Goal: Task Accomplishment & Management: Use online tool/utility

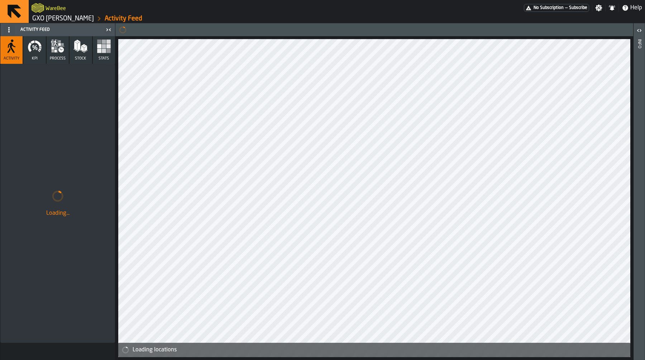
click at [50, 22] on link "GXO [PERSON_NAME]" at bounding box center [63, 19] width 62 height 8
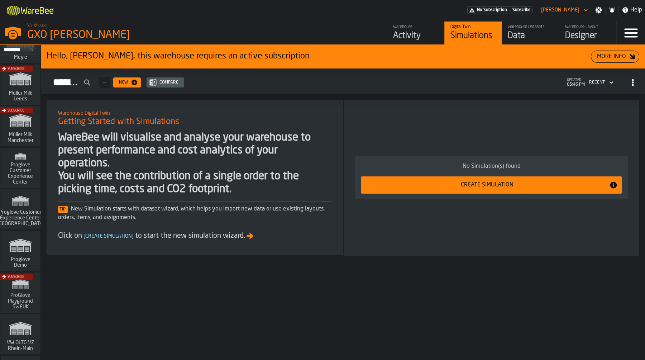
scroll to position [444, 0]
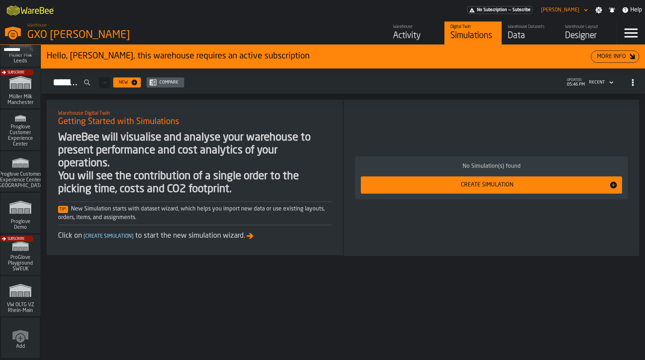
click at [25, 207] on polygon "link-to-/wh/i/e36b03eb-bea5-40ab-83a2-6422b9ded721/simulations" at bounding box center [20, 208] width 21 height 12
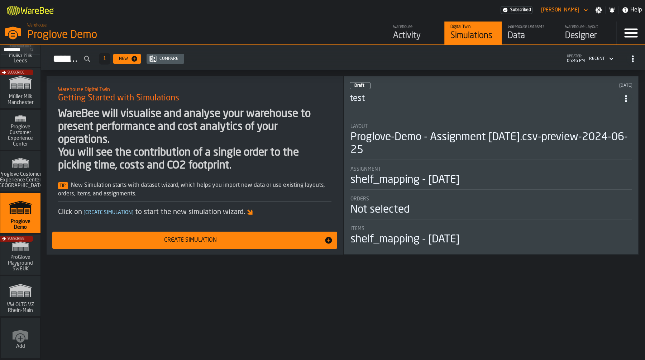
click at [407, 36] on div "Activity" at bounding box center [415, 35] width 45 height 11
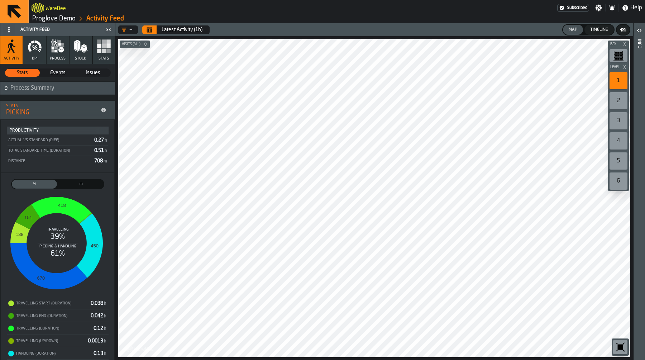
click at [615, 343] on icon "button-toolbar-undefined" at bounding box center [619, 346] width 11 height 11
click at [55, 41] on icon "button" at bounding box center [58, 46] width 14 height 14
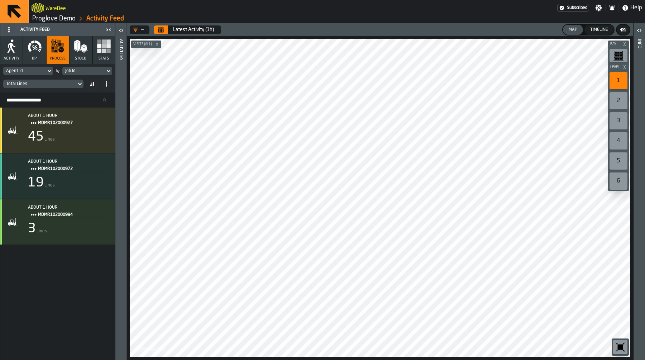
click at [62, 19] on link "Proglove Demo" at bounding box center [53, 19] width 43 height 8
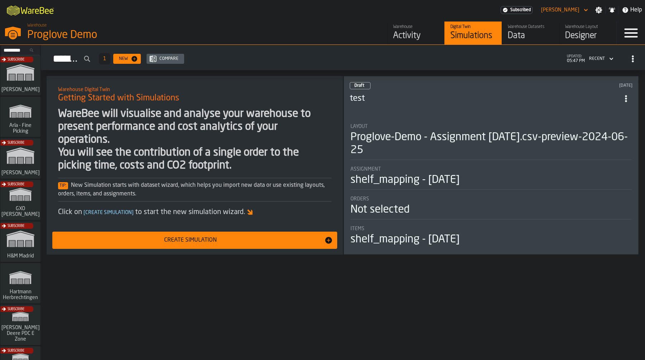
click at [26, 204] on div "Subscribe" at bounding box center [19, 202] width 40 height 42
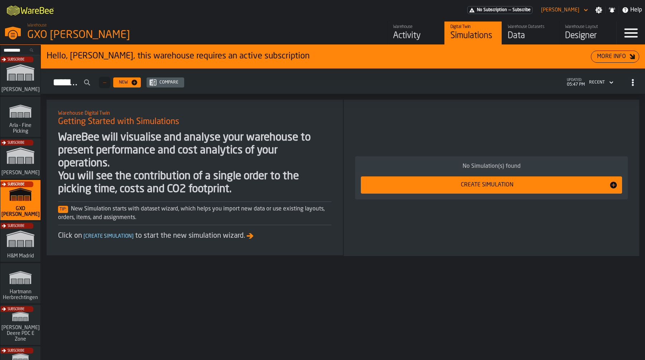
click at [442, 30] on link "Warehouse Activity" at bounding box center [415, 32] width 57 height 23
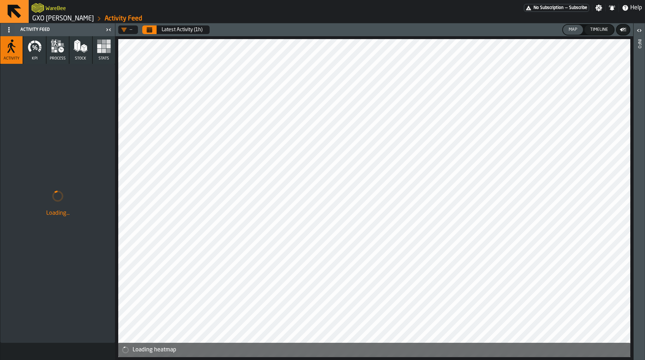
click at [83, 16] on link "GXO [PERSON_NAME]" at bounding box center [63, 19] width 62 height 8
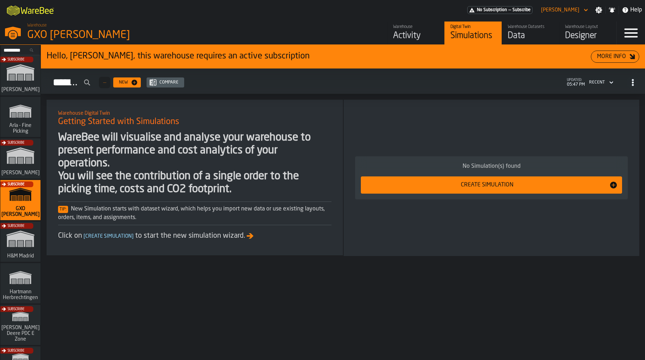
click at [537, 30] on div "Data" at bounding box center [530, 35] width 45 height 11
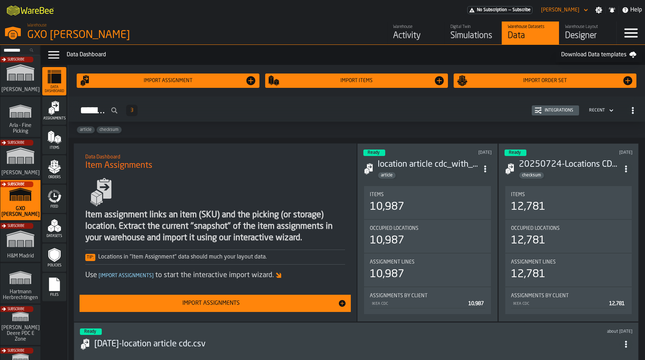
click at [402, 44] on link "Warehouse Activity" at bounding box center [415, 32] width 57 height 23
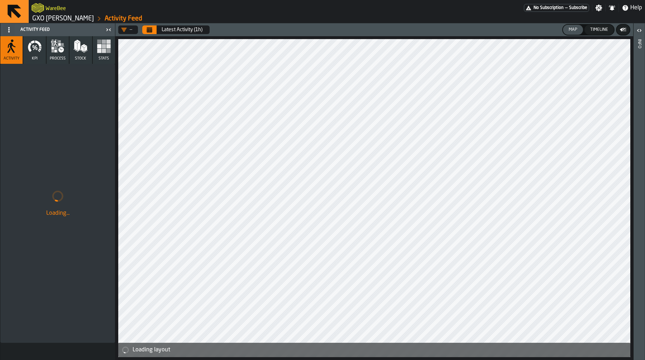
click at [72, 19] on link "GXO [PERSON_NAME]" at bounding box center [63, 19] width 62 height 8
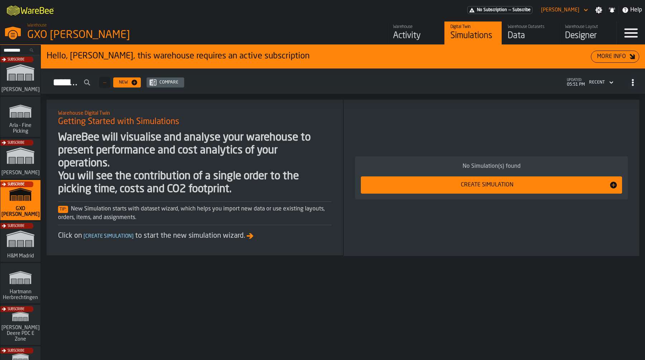
click at [417, 30] on div "Activity" at bounding box center [415, 35] width 45 height 11
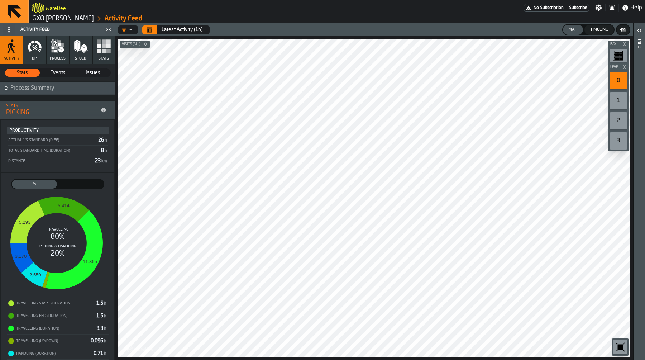
click at [76, 186] on span "m" at bounding box center [81, 184] width 42 height 6
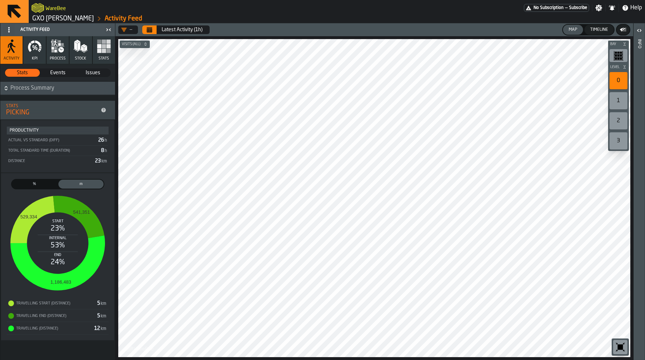
click at [35, 183] on span "%" at bounding box center [34, 184] width 42 height 6
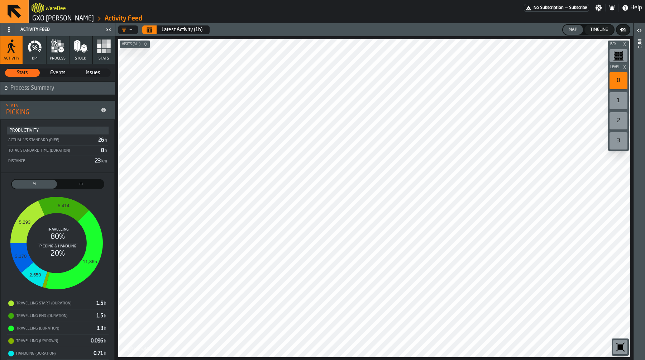
click at [82, 183] on span "m" at bounding box center [81, 184] width 42 height 6
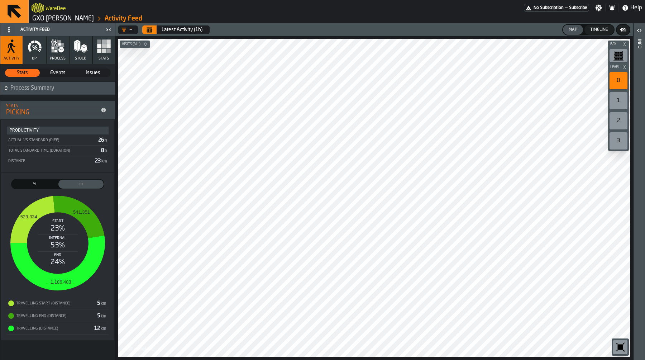
click at [32, 179] on label "% Process Parts" at bounding box center [34, 184] width 47 height 10
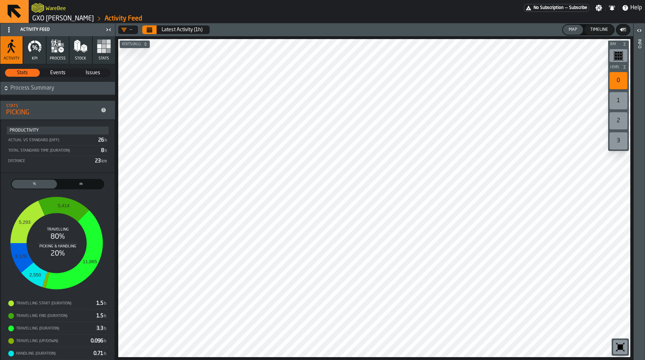
click at [86, 183] on span "m" at bounding box center [81, 184] width 42 height 6
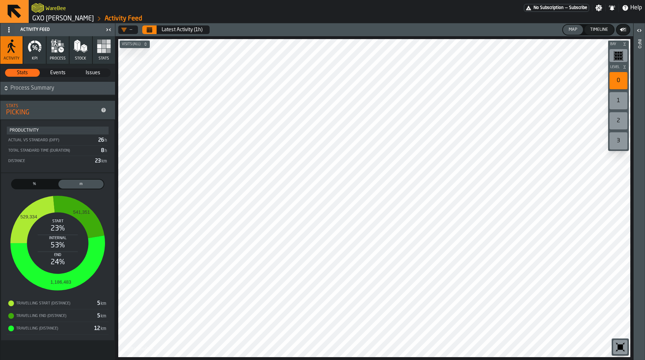
click at [38, 179] on div "%" at bounding box center [34, 183] width 45 height 9
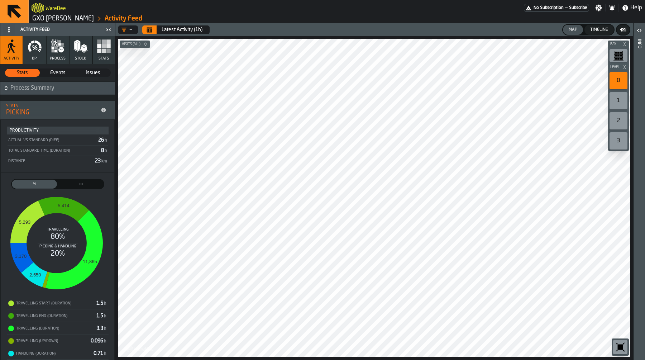
click at [86, 186] on span "m" at bounding box center [81, 184] width 42 height 6
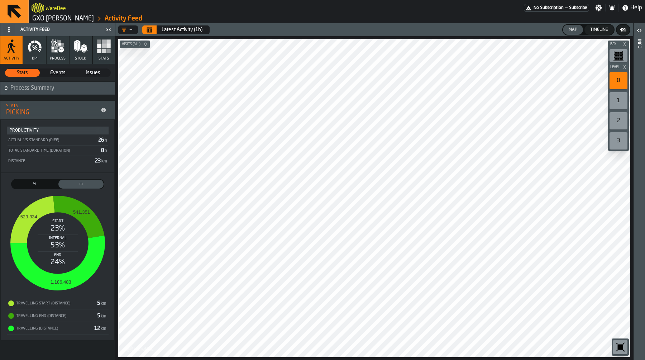
click at [41, 187] on div "%" at bounding box center [34, 183] width 45 height 9
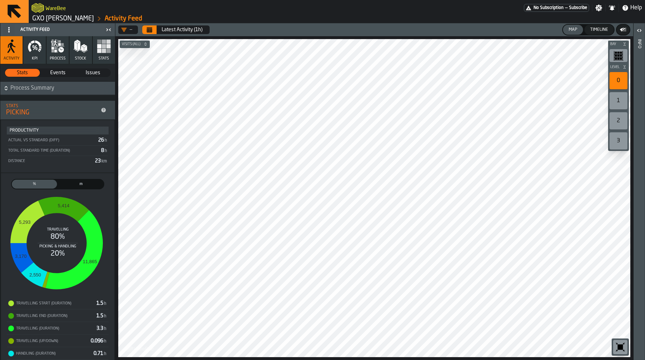
click at [50, 19] on link "GXO [PERSON_NAME]" at bounding box center [63, 19] width 62 height 8
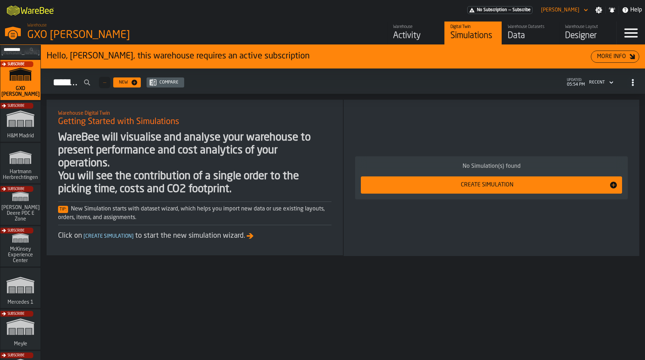
scroll to position [130, 0]
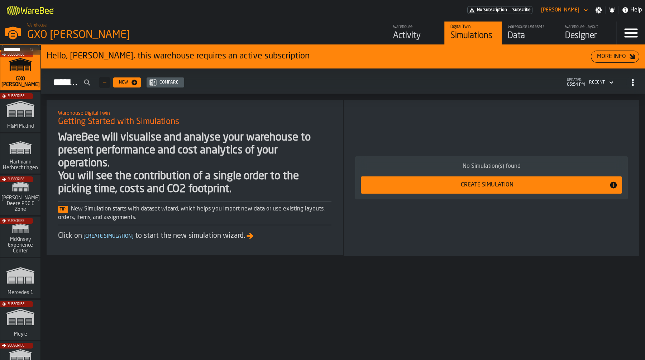
click at [18, 208] on div "Subscribe" at bounding box center [19, 197] width 40 height 42
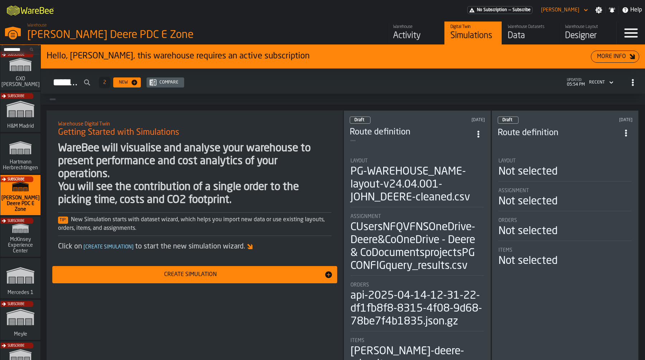
click at [424, 35] on div "Activity" at bounding box center [415, 35] width 45 height 11
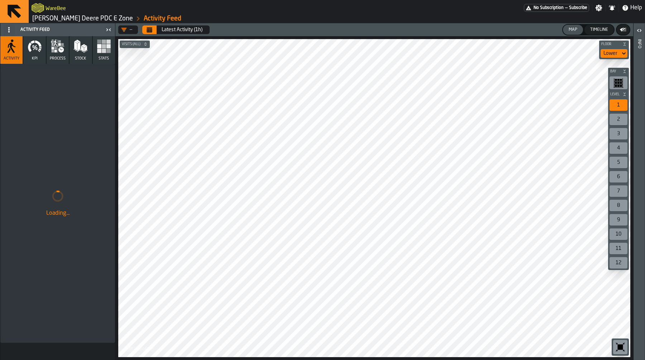
click at [62, 18] on link "John Deere PDC E Zone" at bounding box center [82, 19] width 101 height 8
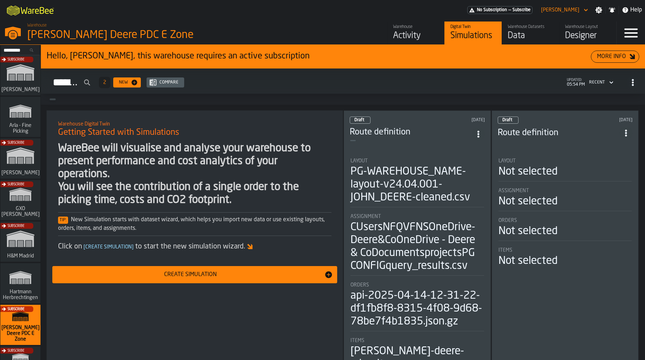
click at [513, 33] on div "Data" at bounding box center [530, 35] width 45 height 11
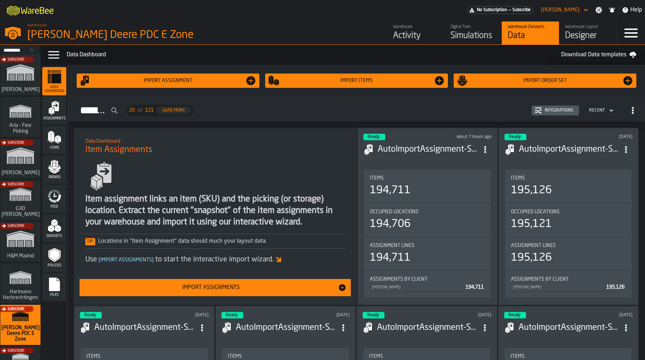
click at [413, 31] on div "Activity" at bounding box center [415, 35] width 45 height 11
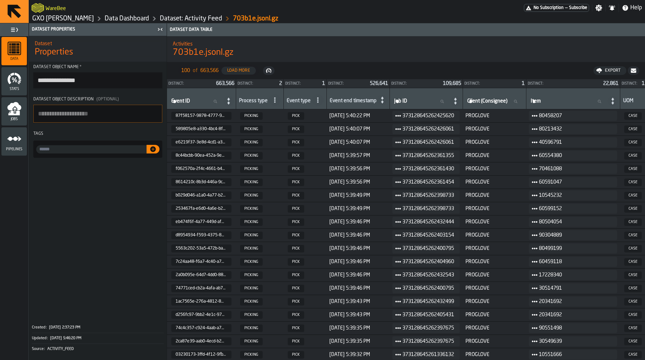
click at [175, 18] on link "Dataset: Activity Feed" at bounding box center [191, 19] width 62 height 8
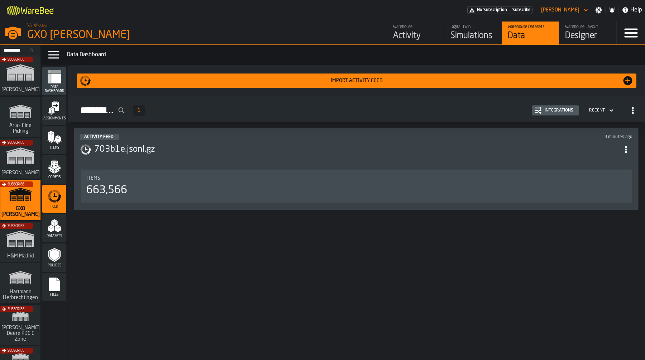
click at [291, 146] on h3 "703b1e.jsonl.gz" at bounding box center [356, 149] width 525 height 11
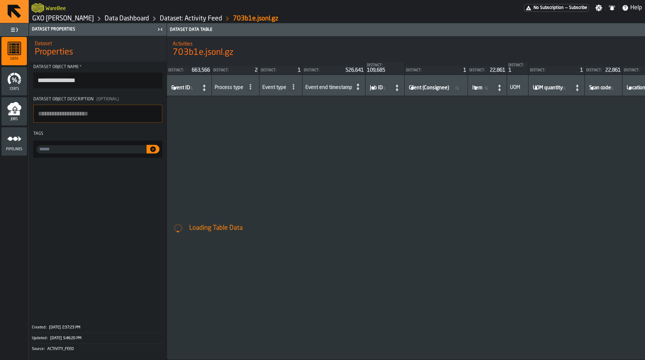
click at [19, 113] on icon "menu Jobs" at bounding box center [13, 113] width 11 height 5
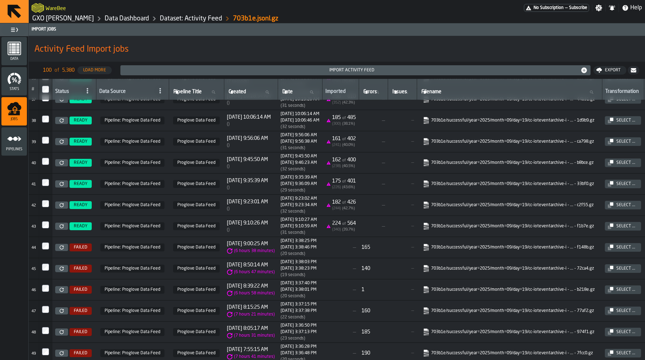
scroll to position [792, 0]
click at [60, 249] on icon at bounding box center [61, 247] width 4 height 4
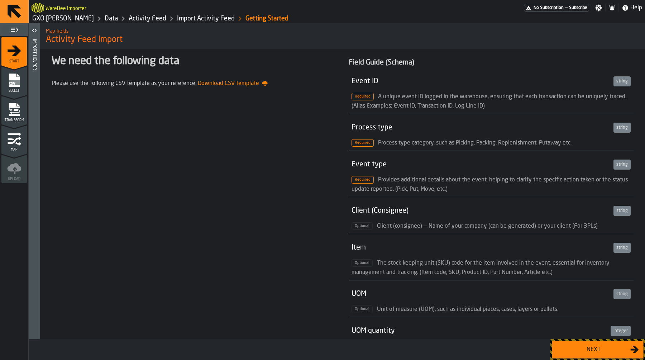
click at [579, 352] on div "Next" at bounding box center [593, 349] width 74 height 9
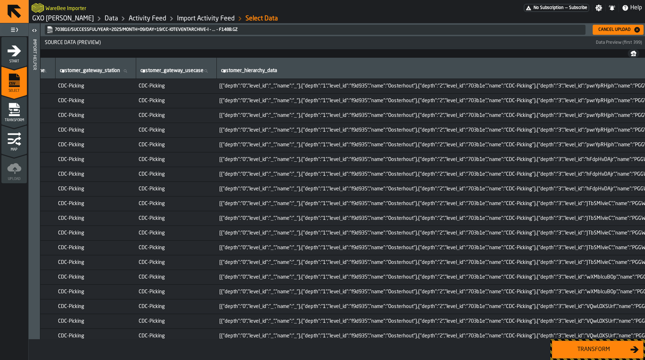
scroll to position [0, 874]
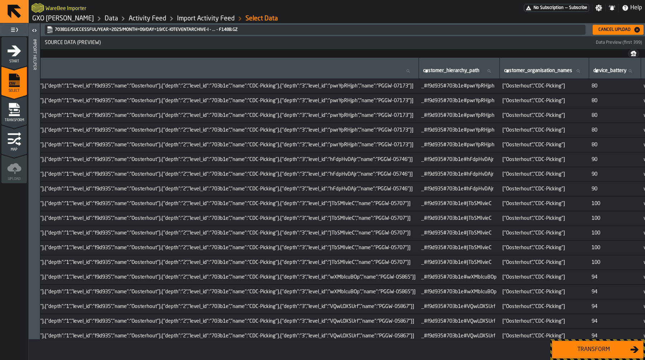
click at [606, 350] on div "Transform" at bounding box center [593, 349] width 74 height 9
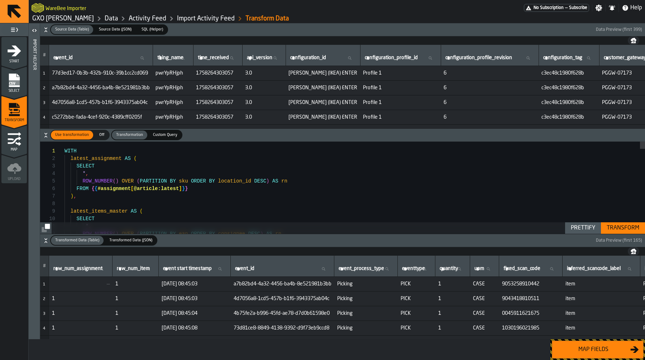
click at [606, 350] on div "Map fields" at bounding box center [593, 349] width 74 height 9
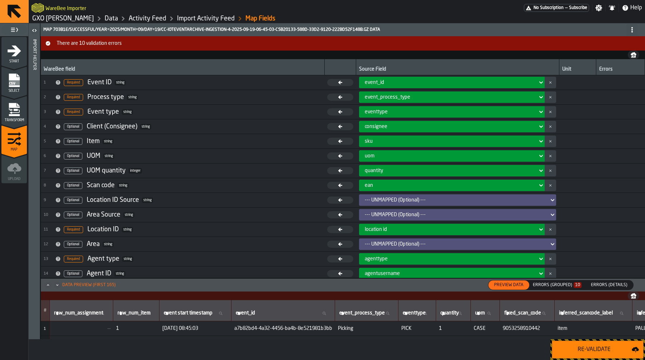
scroll to position [122, 0]
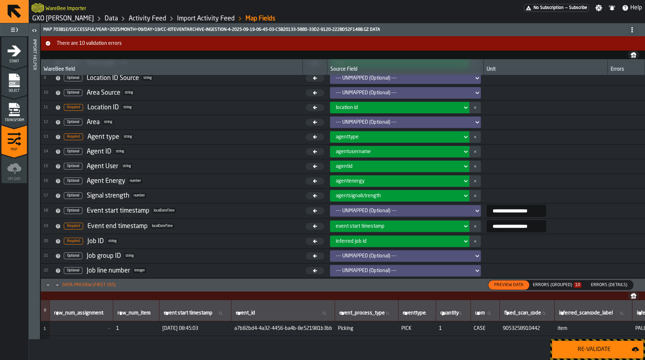
click at [562, 286] on div "Errors (Grouped) 10" at bounding box center [557, 284] width 49 height 5
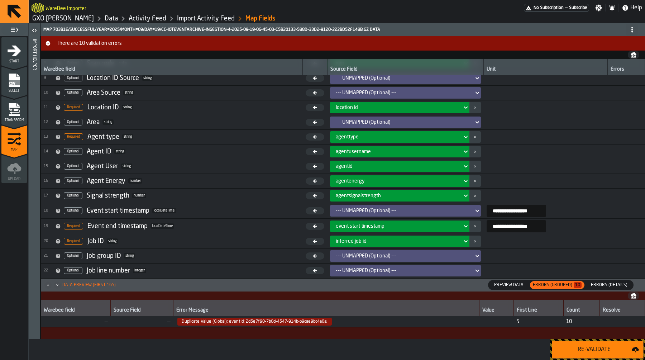
click at [526, 284] on span "Preview Data" at bounding box center [508, 285] width 35 height 6
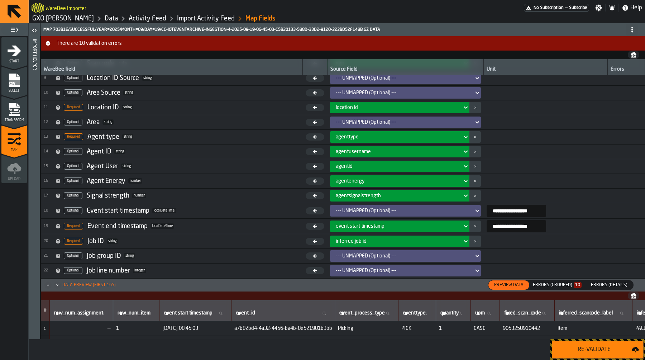
click at [435, 182] on div "agentenergy" at bounding box center [398, 181] width 124 height 6
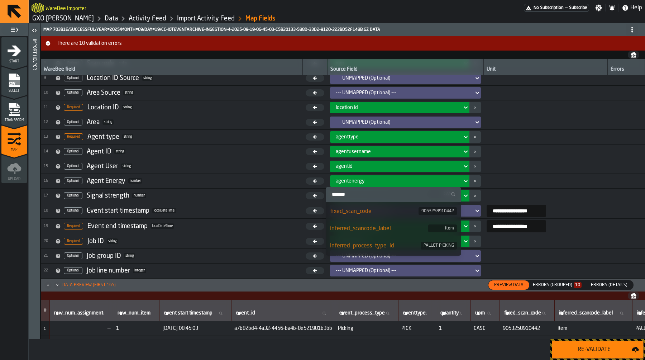
scroll to position [159, 0]
click at [514, 173] on td at bounding box center [546, 166] width 124 height 15
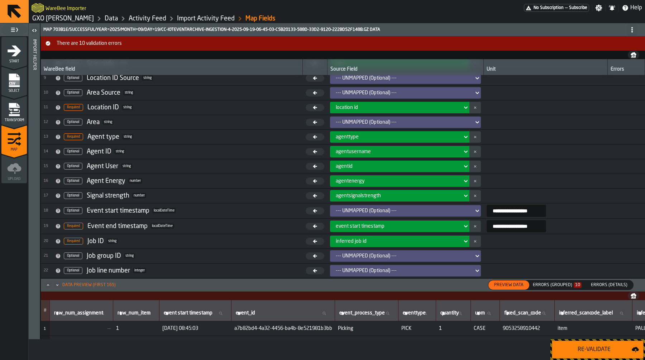
click at [215, 16] on link "Import Activity Feed" at bounding box center [206, 19] width 58 height 8
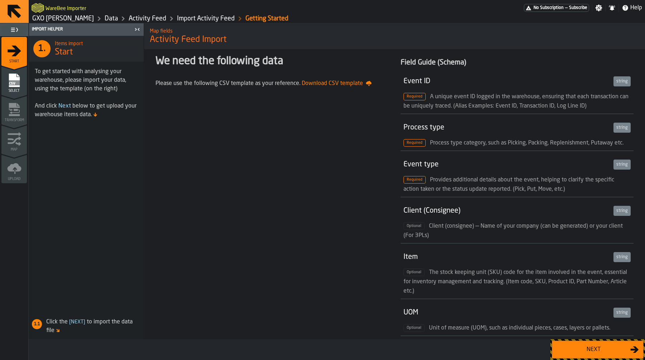
click at [145, 11] on div "WareBee Importer" at bounding box center [278, 7] width 492 height 13
click at [145, 20] on link "Activity Feed" at bounding box center [148, 19] width 38 height 8
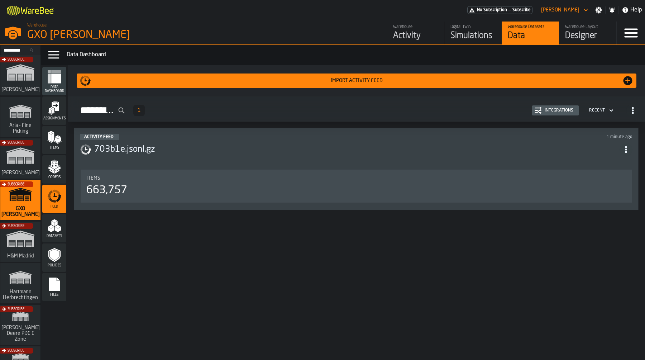
click at [159, 139] on div "Activity Feed 1 minute ago" at bounding box center [356, 137] width 552 height 6
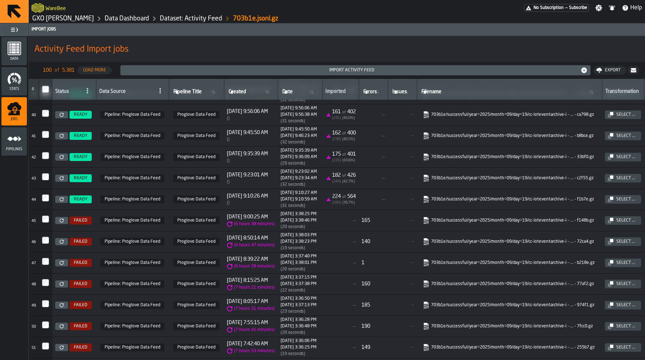
scroll to position [845, 0]
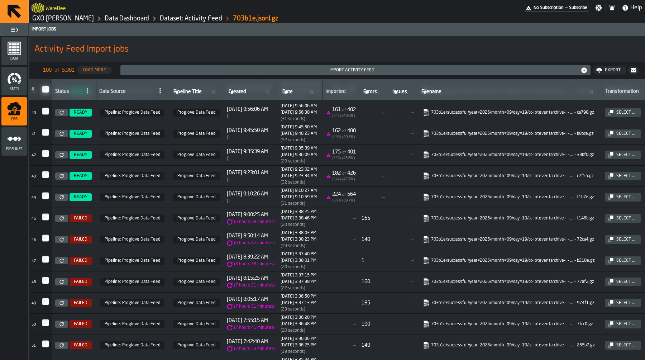
click at [65, 201] on link at bounding box center [61, 196] width 13 height 7
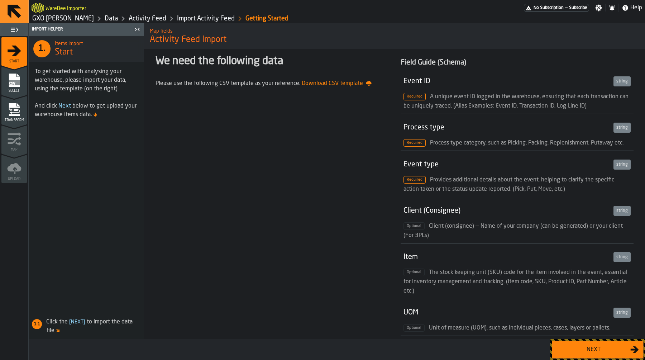
click at [638, 358] on button "Next" at bounding box center [598, 349] width 92 height 18
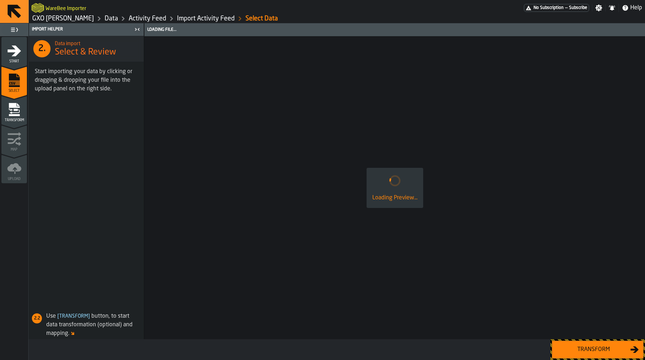
click at [627, 352] on div "Transform" at bounding box center [593, 349] width 74 height 9
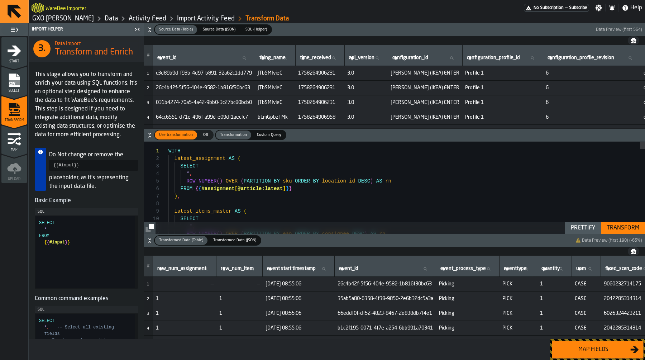
click at [627, 352] on div "Map fields" at bounding box center [593, 349] width 74 height 9
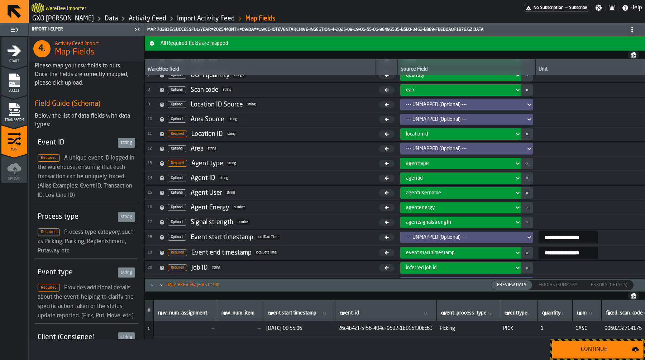
scroll to position [99, 0]
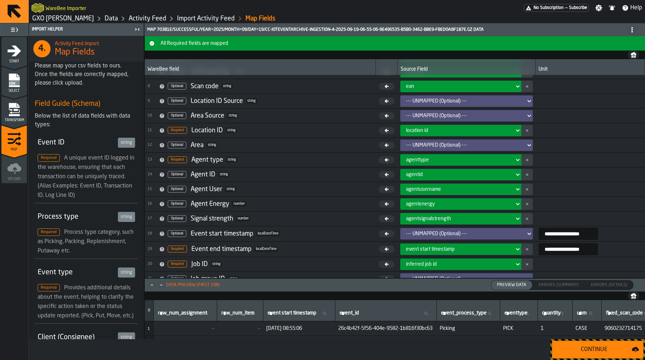
click at [569, 344] on button "Continue" at bounding box center [598, 349] width 92 height 18
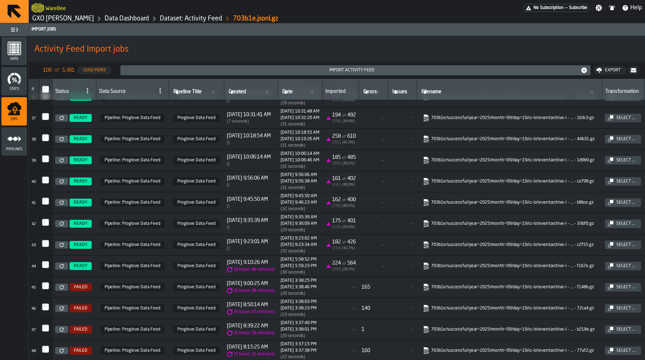
scroll to position [773, 231]
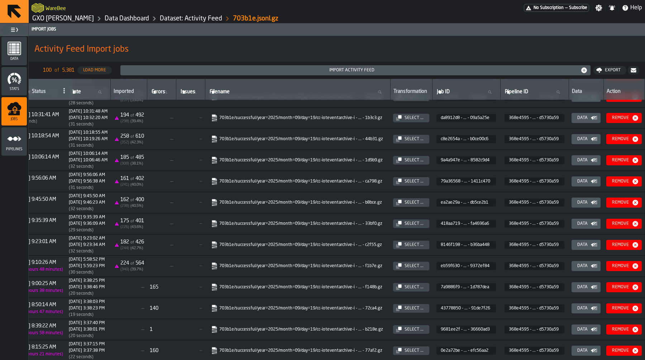
click at [0, 0] on icon "button-" at bounding box center [0, 0] width 0 height 0
click at [19, 143] on icon "menu Pipelines" at bounding box center [14, 138] width 14 height 14
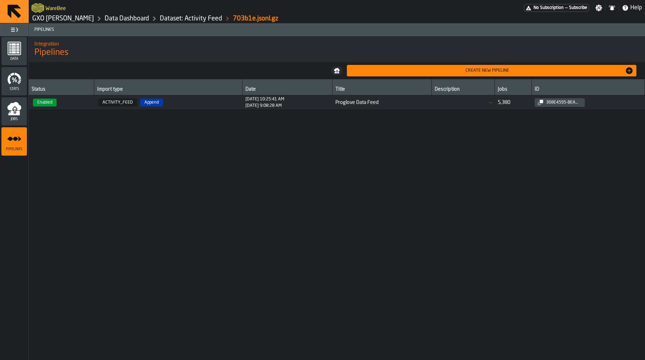
click at [450, 104] on span "—" at bounding box center [463, 103] width 57 height 6
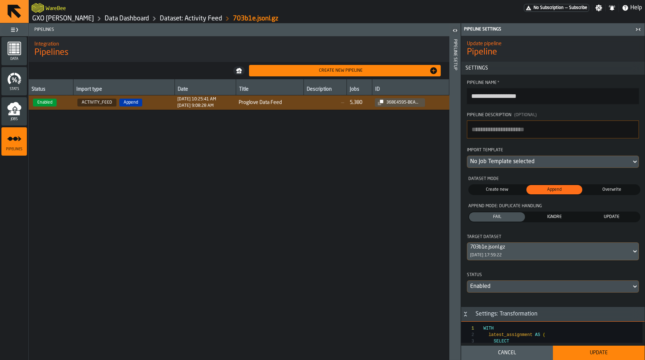
click at [560, 160] on div "No Job Template selected" at bounding box center [549, 161] width 158 height 9
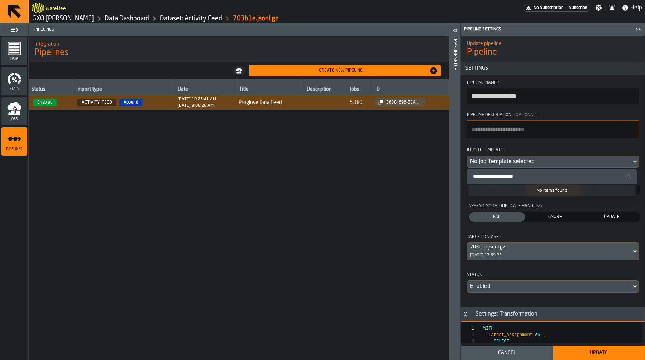
click at [543, 173] on input "Search Import Template" at bounding box center [552, 176] width 164 height 9
paste input "**********"
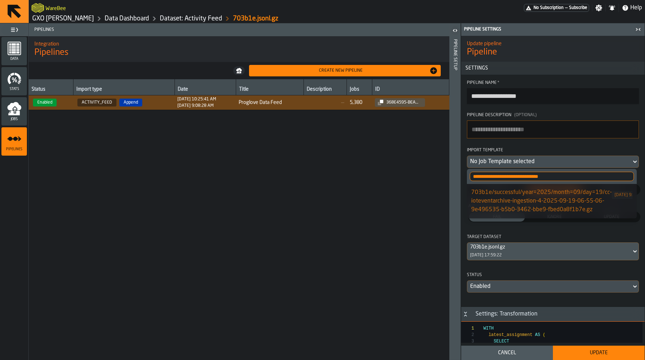
type input "**********"
click at [540, 191] on div "703b1e/successful/year=2025/month=09/day=19/cc-ioteventarchive-ingestion-4-2025…" at bounding box center [541, 201] width 140 height 26
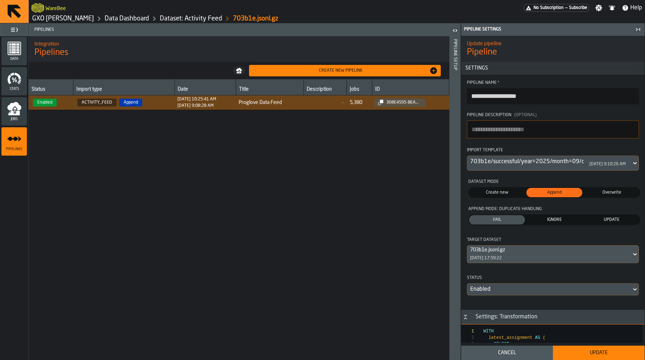
click at [589, 358] on button "Update" at bounding box center [599, 352] width 92 height 14
click at [13, 110] on icon "menu Jobs" at bounding box center [14, 108] width 14 height 14
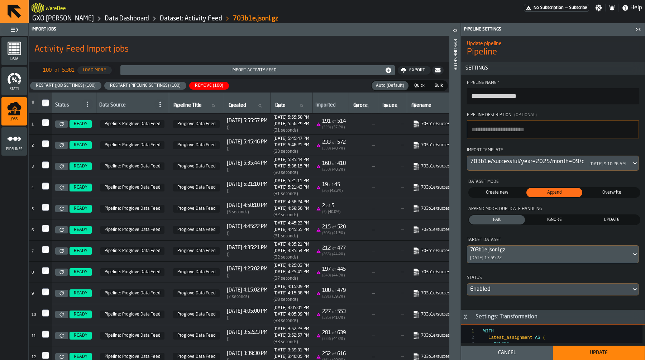
click at [119, 84] on div "Restart (Pipeline Settings) (100)" at bounding box center [145, 85] width 76 height 5
